Goal: Check status

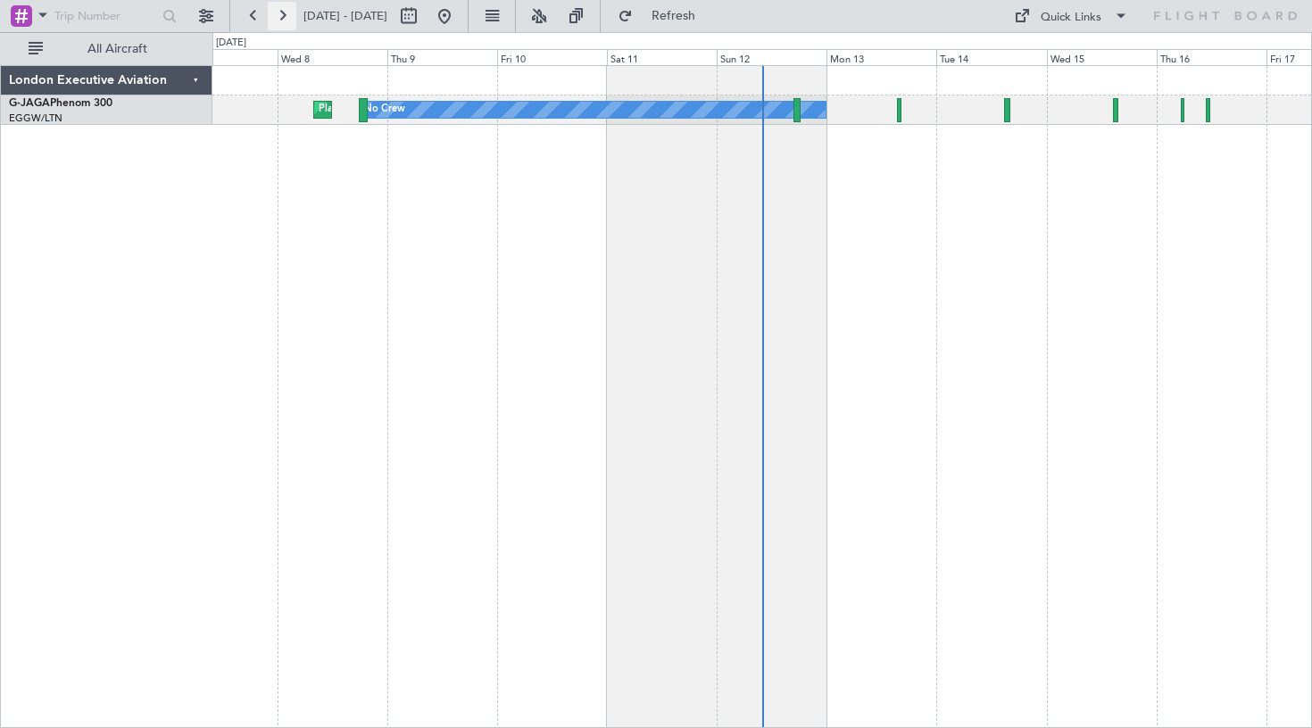
click at [283, 11] on button at bounding box center [282, 16] width 29 height 29
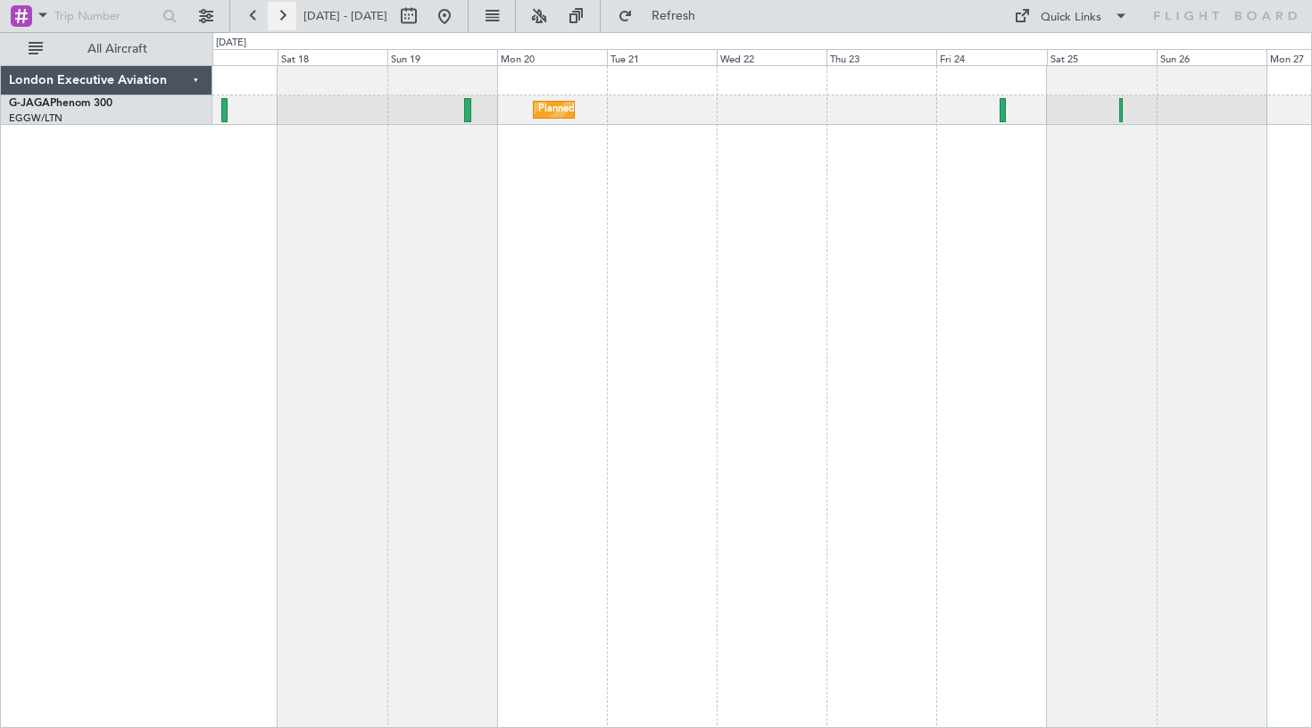
click at [284, 19] on button at bounding box center [282, 16] width 29 height 29
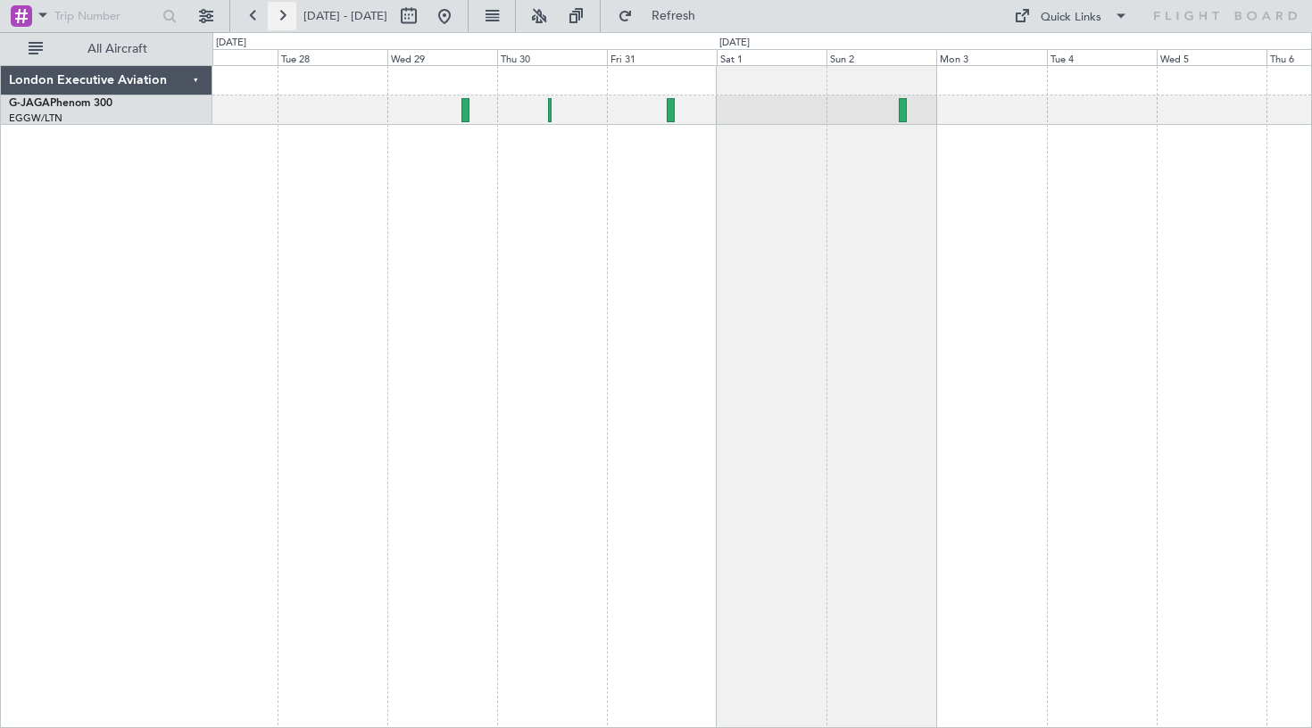
click at [287, 15] on button at bounding box center [282, 16] width 29 height 29
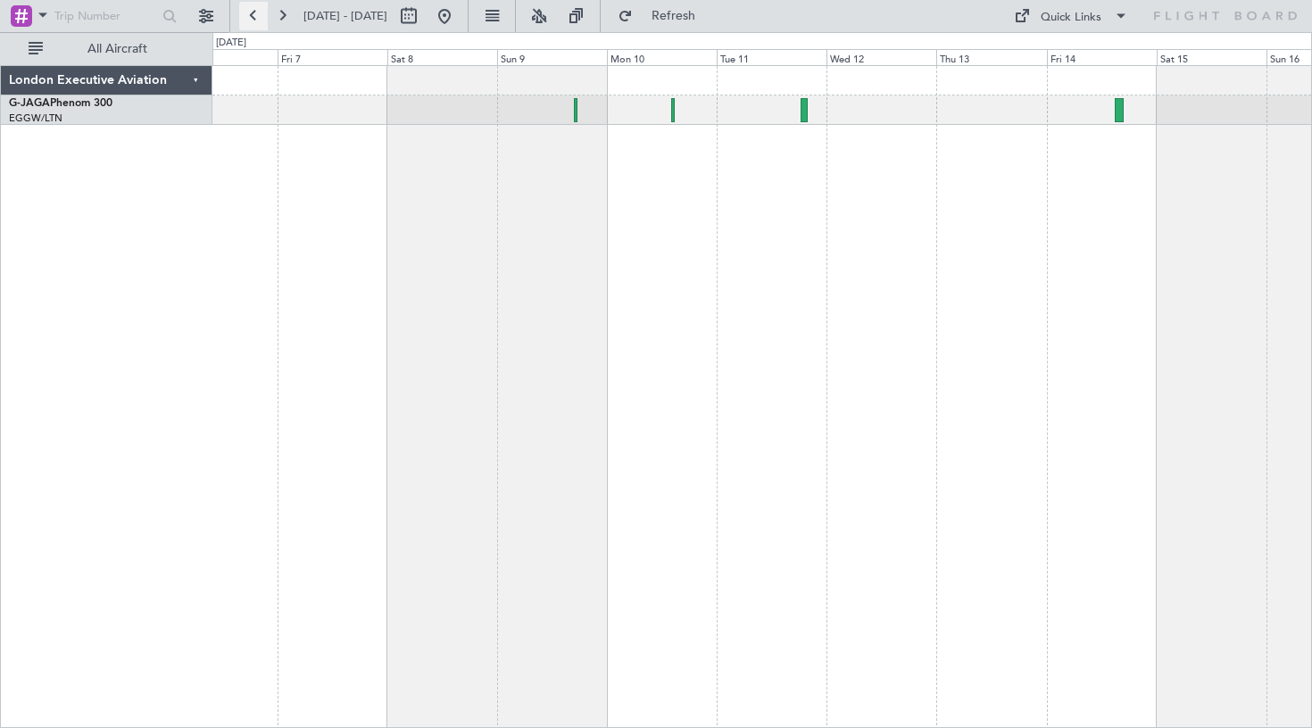
click at [256, 17] on button at bounding box center [253, 16] width 29 height 29
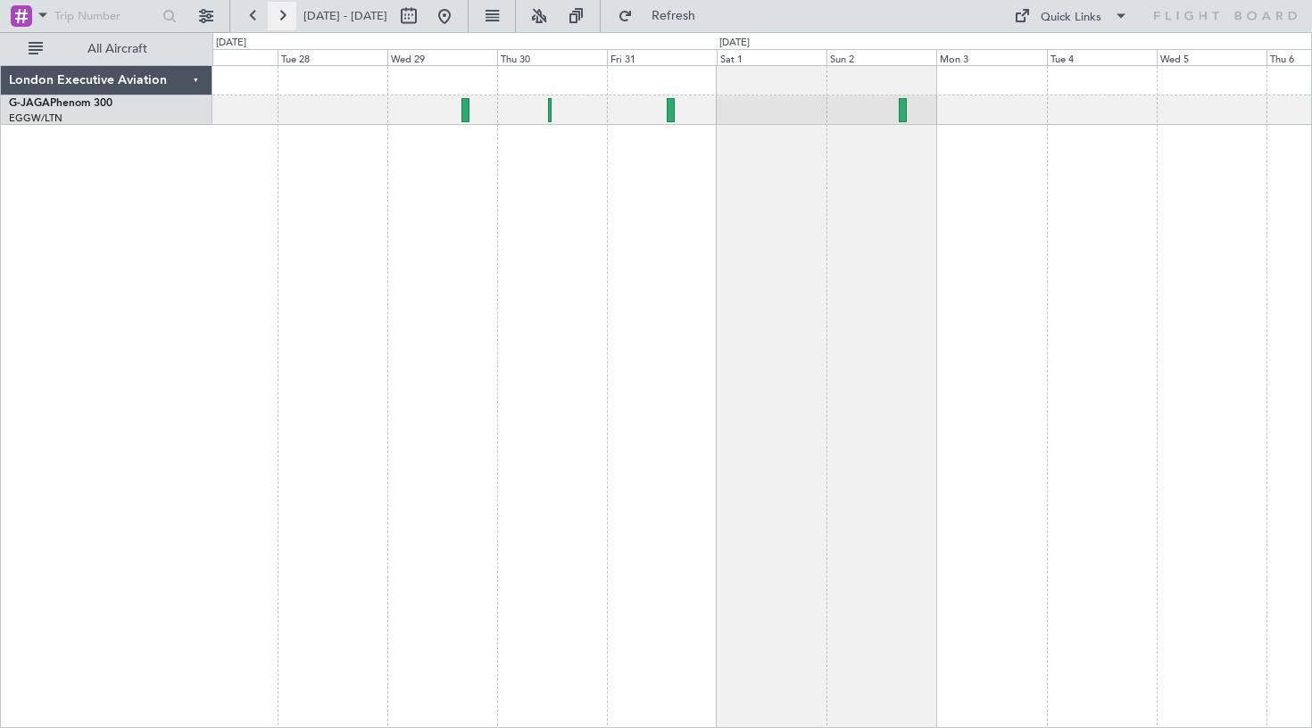
click at [278, 19] on button at bounding box center [282, 16] width 29 height 29
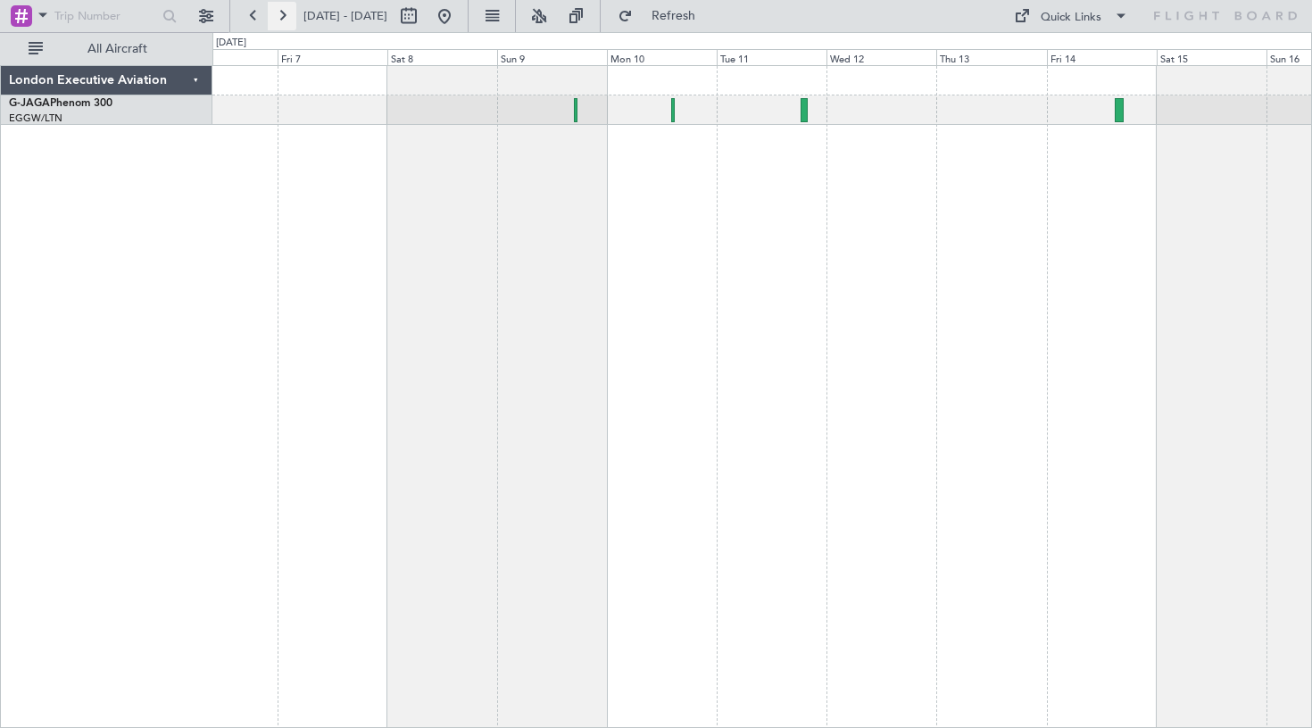
click at [282, 9] on button at bounding box center [282, 16] width 29 height 29
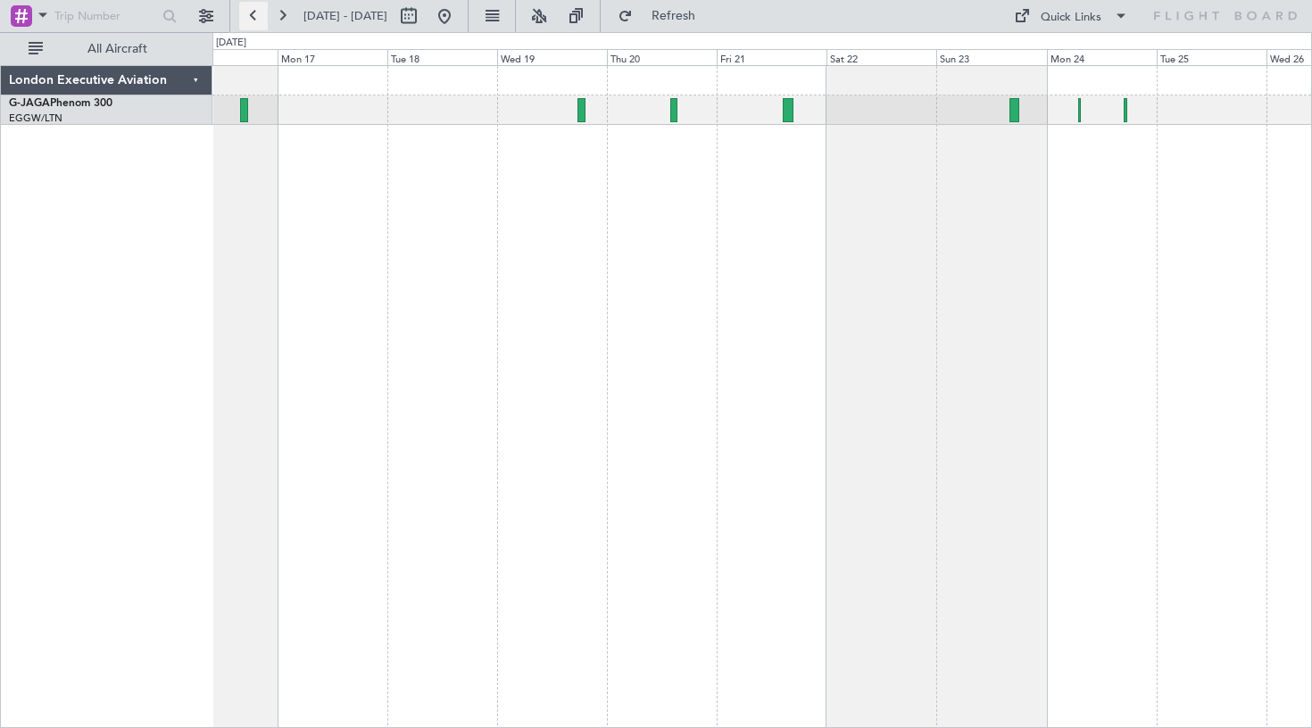
click at [251, 19] on button at bounding box center [253, 16] width 29 height 29
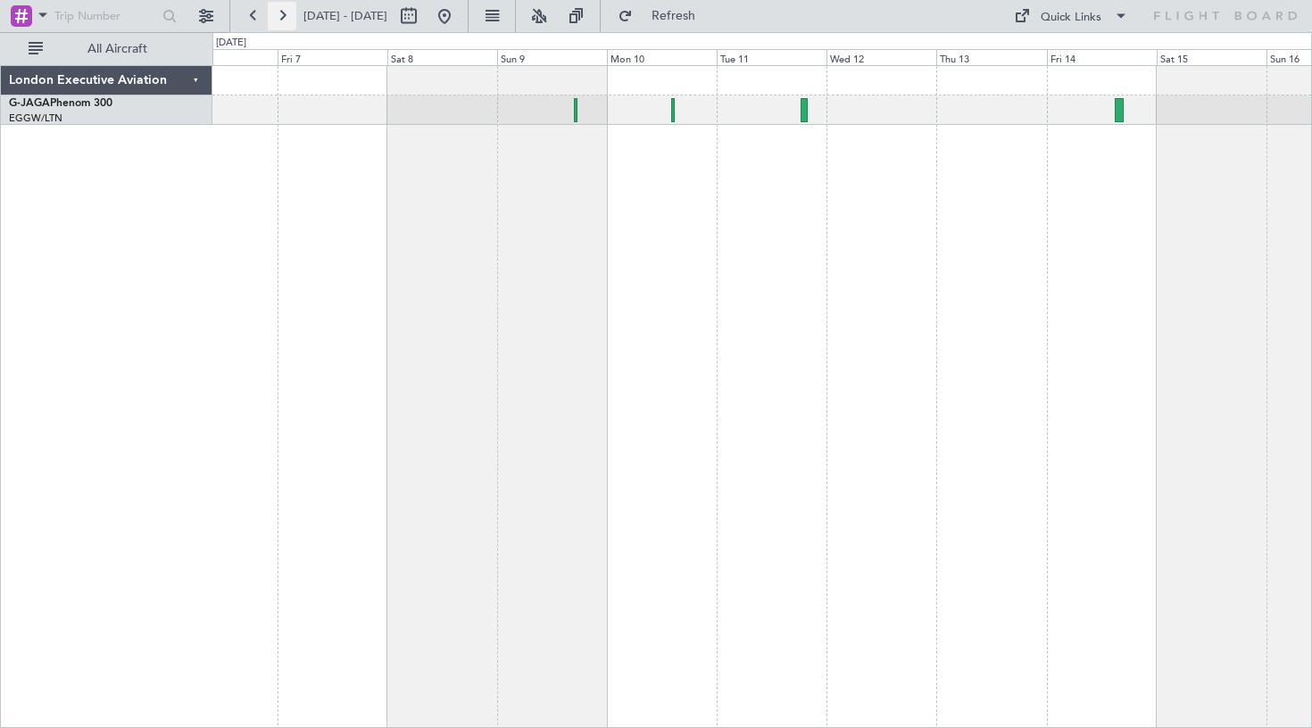
click at [282, 13] on button at bounding box center [282, 16] width 29 height 29
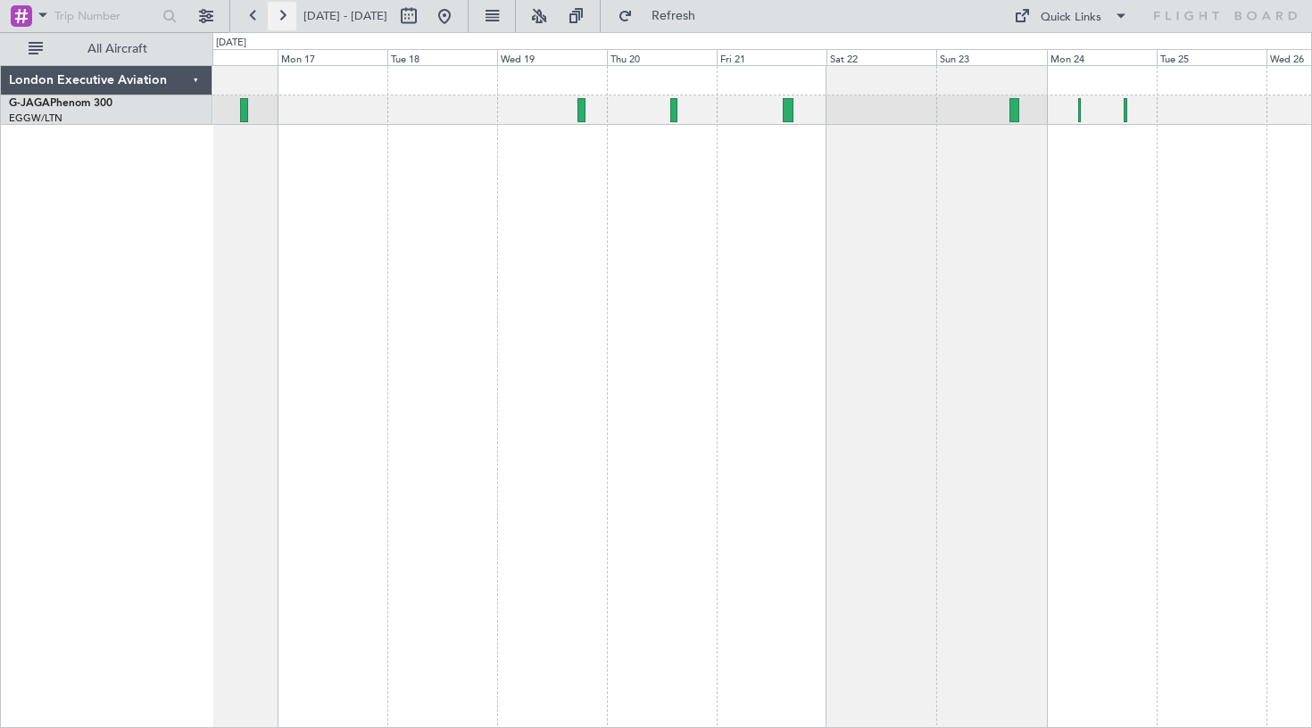
click at [284, 17] on button at bounding box center [282, 16] width 29 height 29
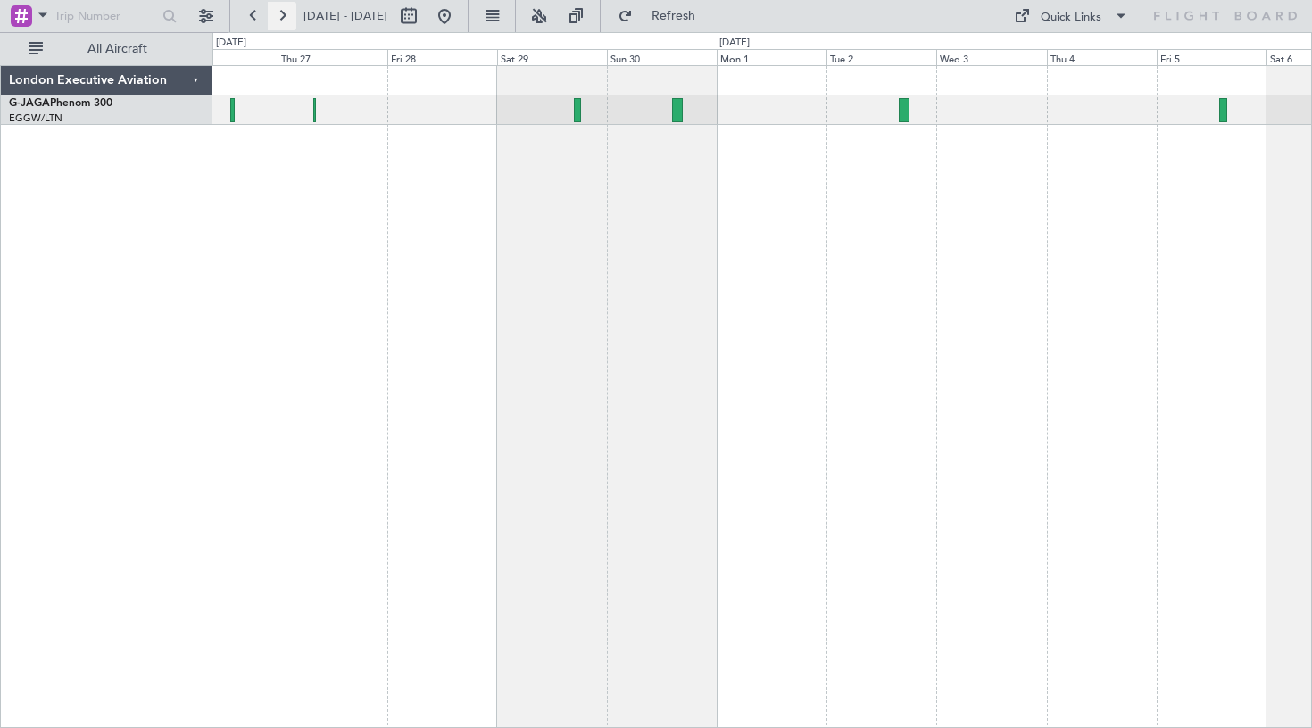
click at [285, 15] on button at bounding box center [282, 16] width 29 height 29
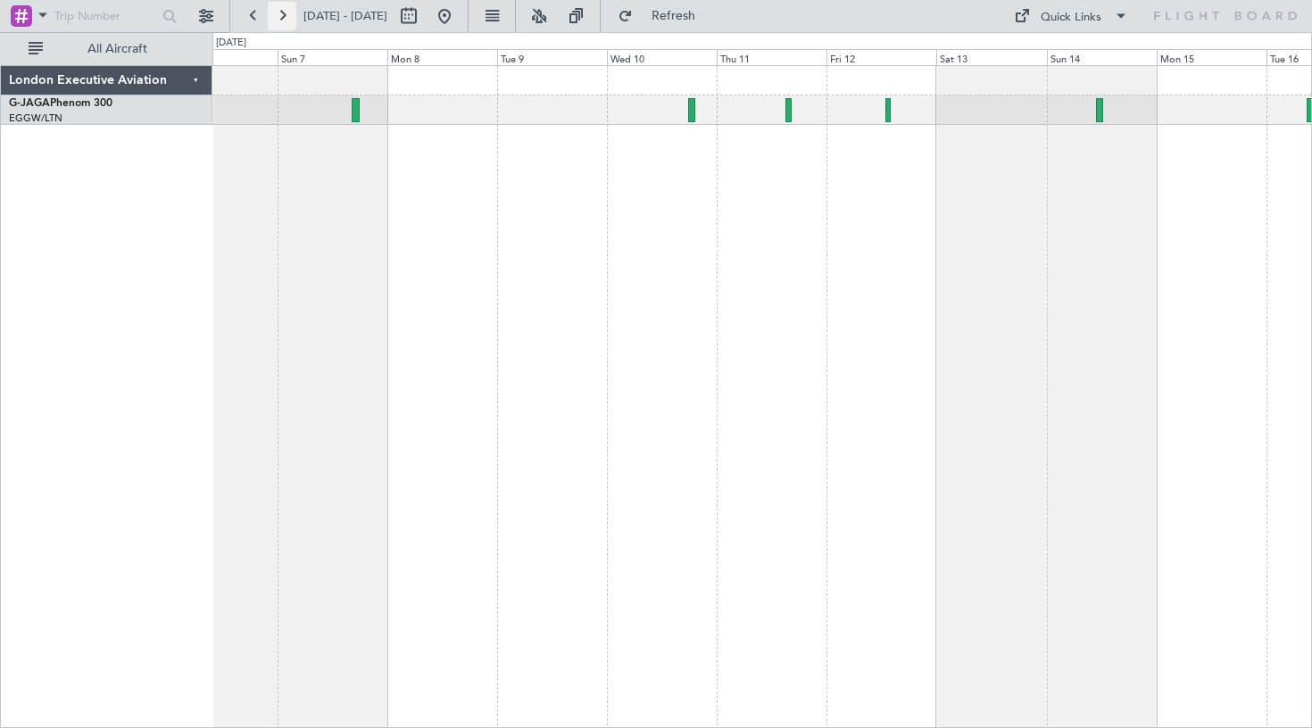
click at [272, 15] on button at bounding box center [282, 16] width 29 height 29
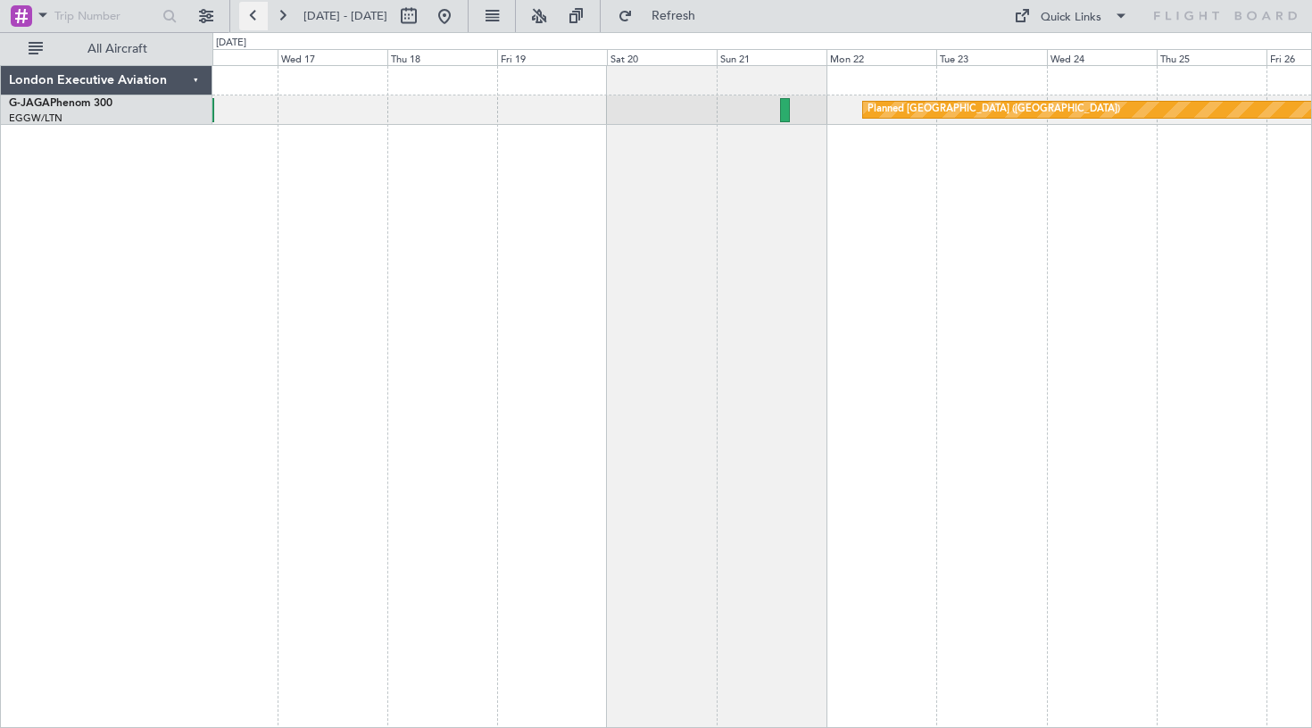
click at [258, 17] on button at bounding box center [253, 16] width 29 height 29
